Goal: Find specific page/section: Find specific page/section

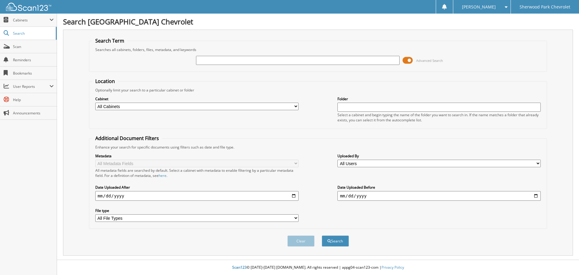
click at [204, 58] on input "text" at bounding box center [297, 60] width 203 height 9
type input "581979"
click at [322, 235] on button "Search" at bounding box center [335, 240] width 27 height 11
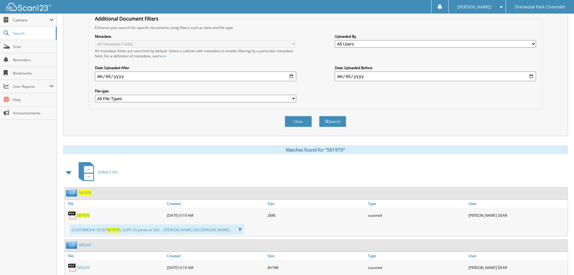
scroll to position [121, 0]
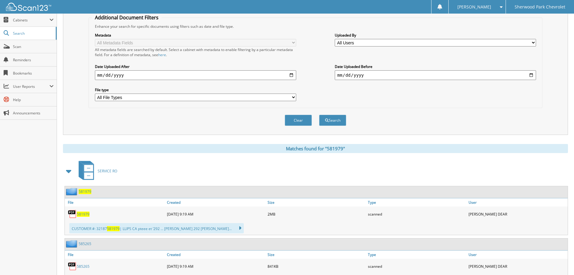
click at [84, 190] on span "581979" at bounding box center [85, 191] width 13 height 5
